Goal: Task Accomplishment & Management: Use online tool/utility

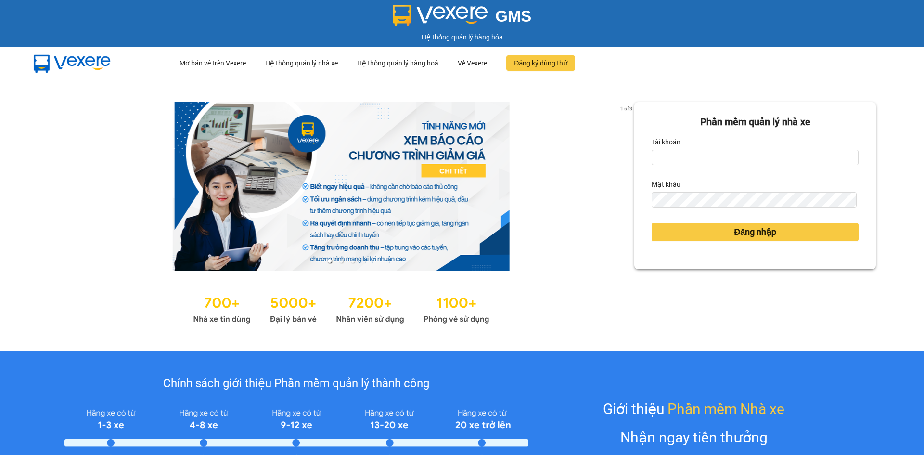
click at [727, 145] on div "Tài khoản" at bounding box center [755, 141] width 207 height 15
click at [729, 155] on input "Tài khoản" at bounding box center [755, 157] width 207 height 15
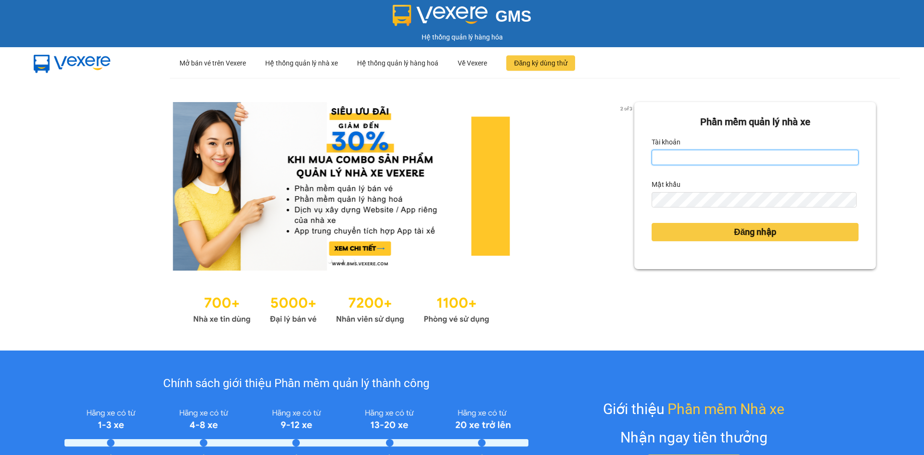
type input "khanhvy.khanhphong"
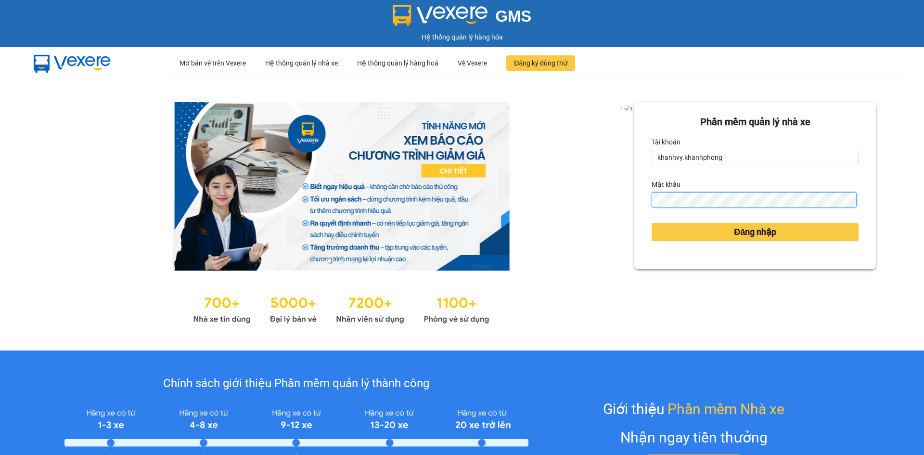
click at [652, 223] on button "Đăng nhập" at bounding box center [755, 232] width 207 height 18
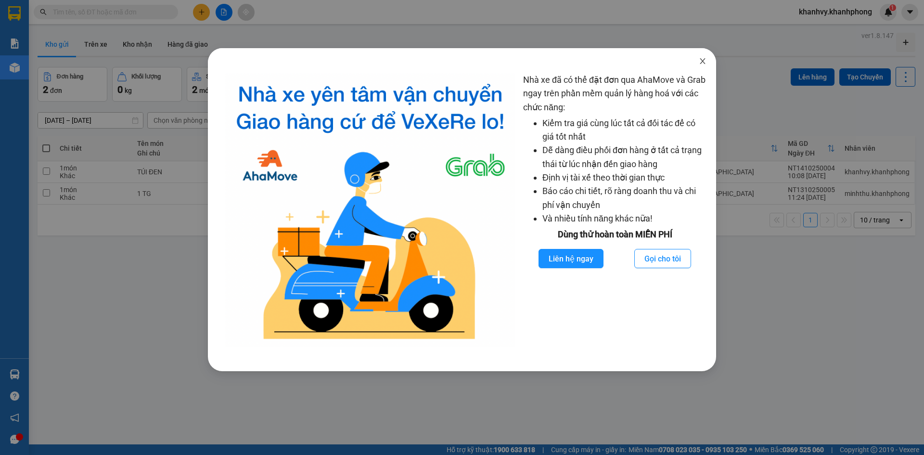
click at [704, 62] on icon "close" at bounding box center [703, 61] width 8 height 8
